Goal: Browse casually: Explore the website without a specific task or goal

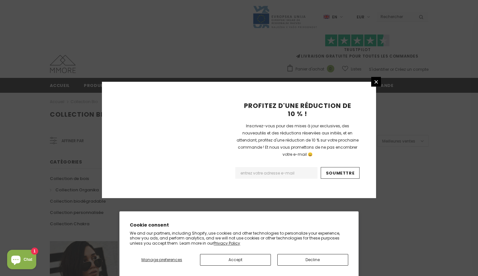
scroll to position [402, 0]
